Goal: Task Accomplishment & Management: Complete application form

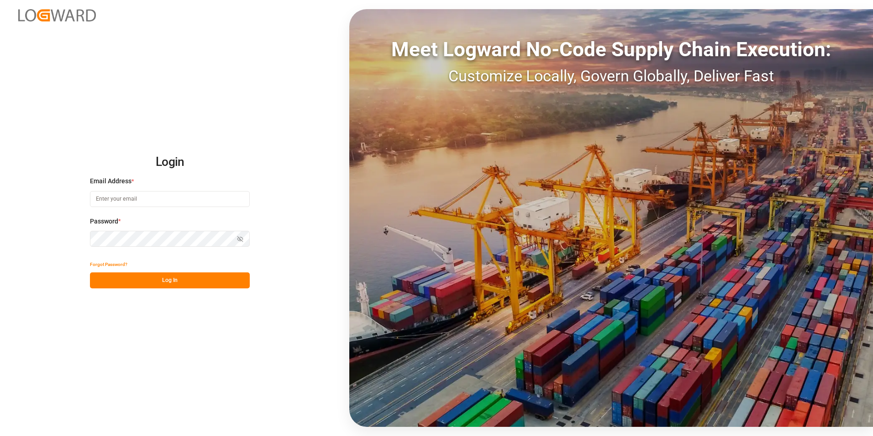
click at [202, 192] on input at bounding box center [170, 199] width 160 height 16
paste input "[EMAIL_ADDRESS][DOMAIN_NAME]"
type input "[EMAIL_ADDRESS][DOMAIN_NAME]"
click at [242, 237] on icon "button" at bounding box center [240, 239] width 6 height 6
click at [178, 280] on button "Log In" at bounding box center [170, 280] width 160 height 16
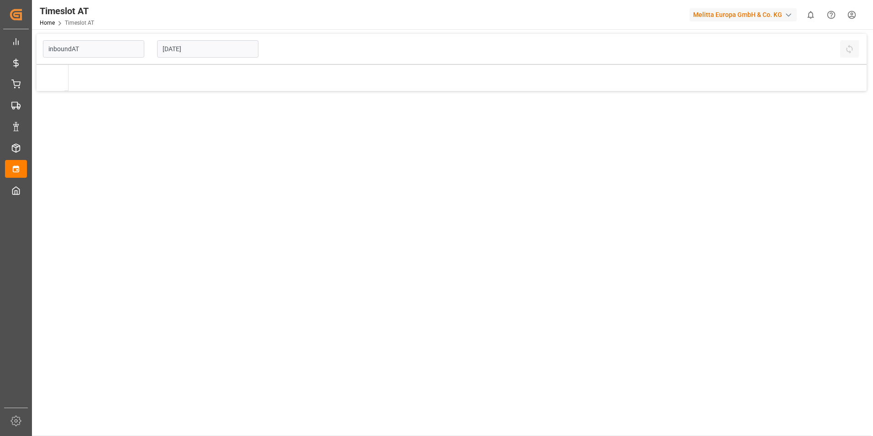
type input "Inbound AT"
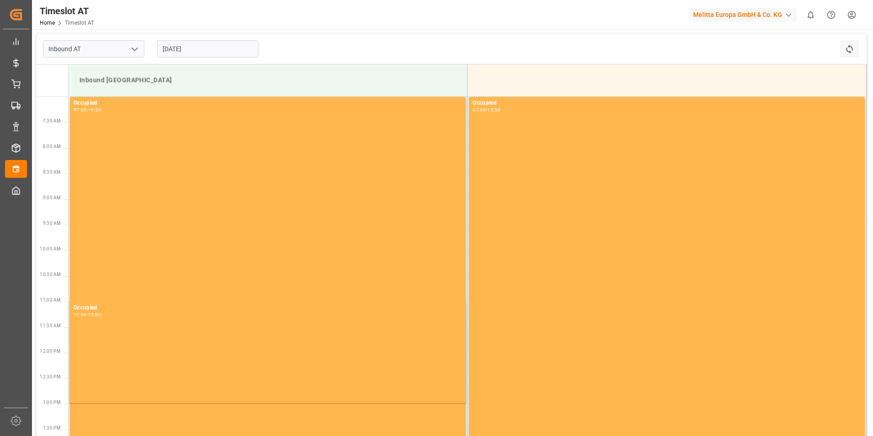
click at [188, 54] on input "[DATE]" at bounding box center [207, 48] width 101 height 17
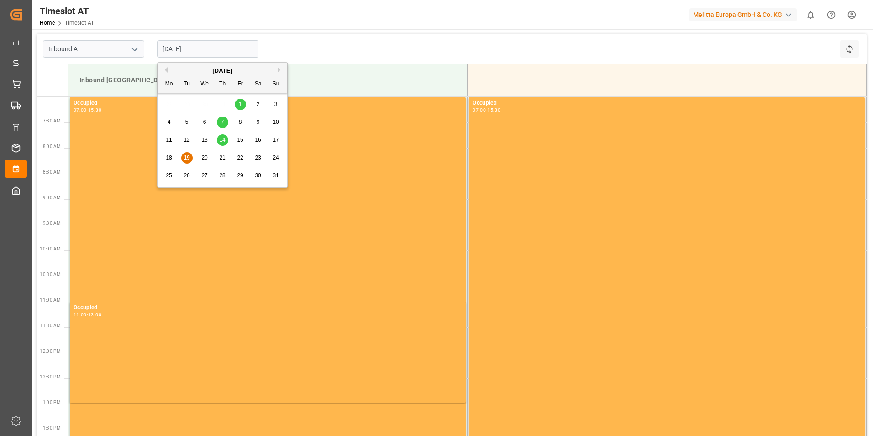
click at [236, 160] on div "22" at bounding box center [240, 158] width 11 height 11
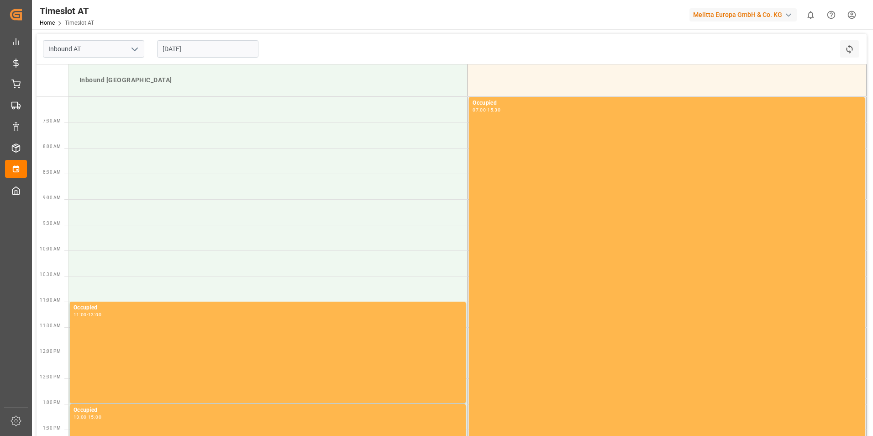
click at [190, 45] on input "[DATE]" at bounding box center [207, 48] width 101 height 17
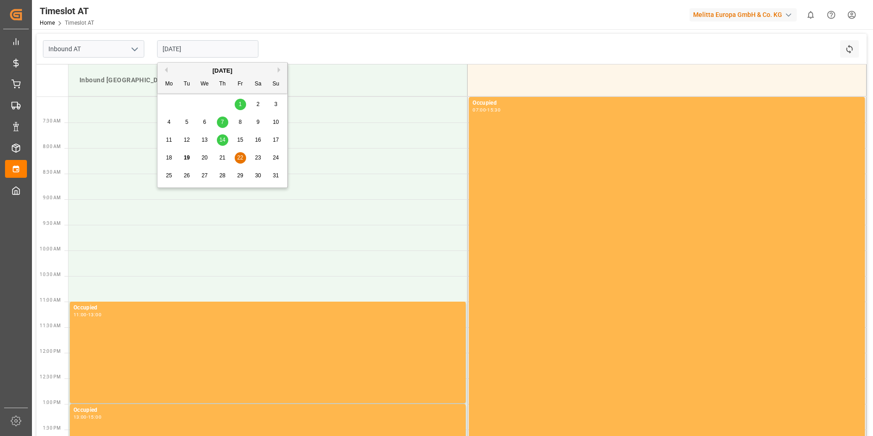
click at [224, 161] on span "21" at bounding box center [222, 157] width 6 height 6
type input "[DATE]"
